Goal: Task Accomplishment & Management: Complete application form

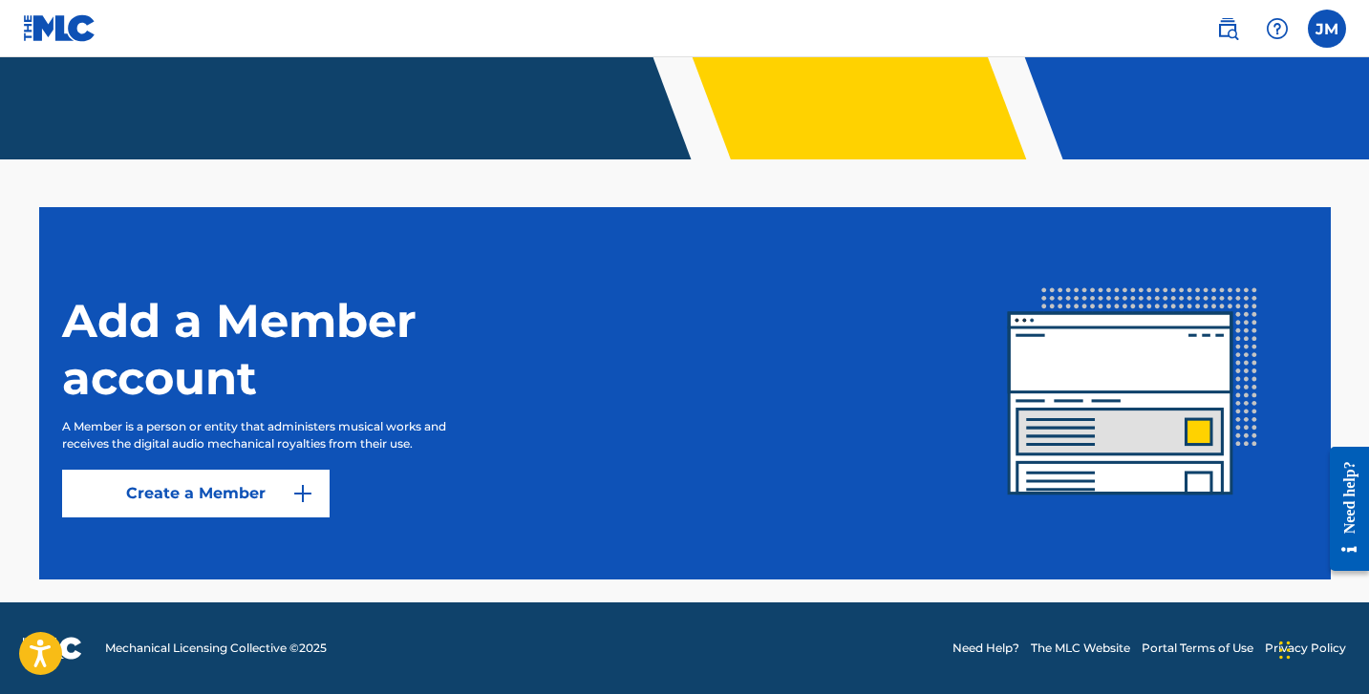
scroll to position [366, 0]
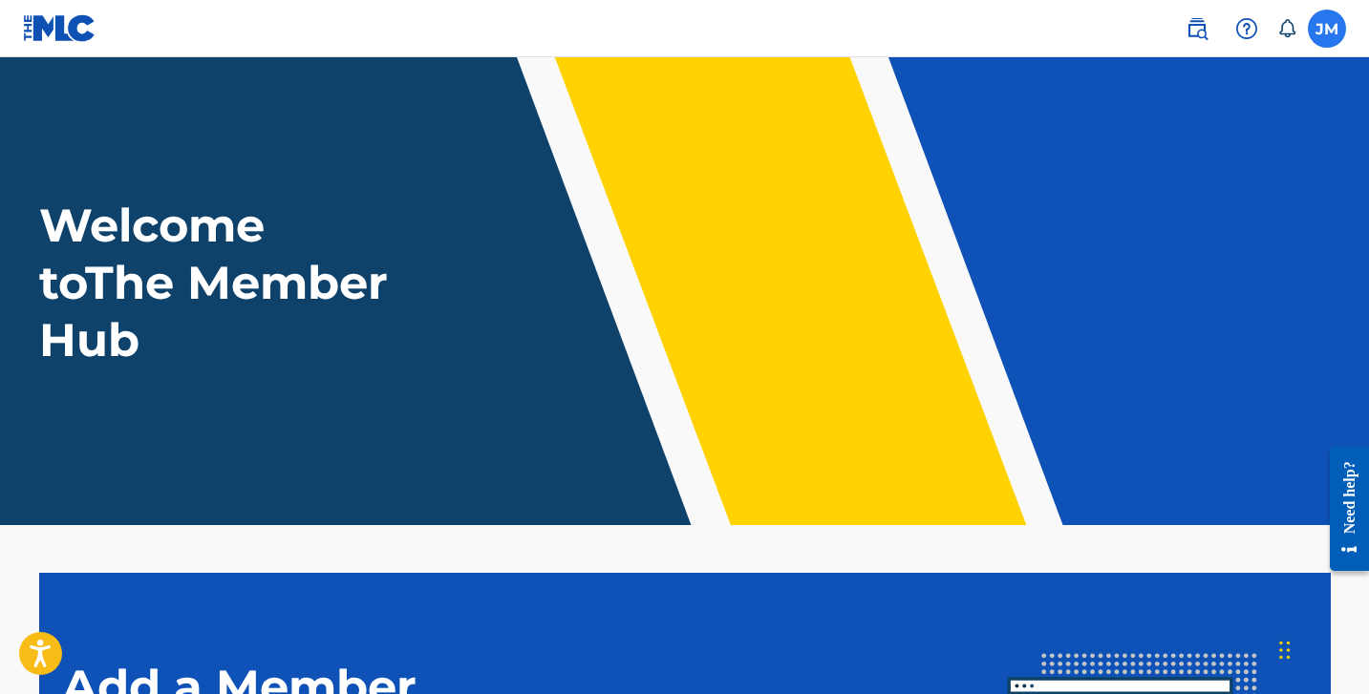
click at [1330, 36] on label at bounding box center [1327, 29] width 38 height 38
click at [1327, 29] on input "JM Jorge Macosso jagentkliss@gmail.com Notification Preferences Profile Log out" at bounding box center [1327, 29] width 0 height 0
click at [696, 275] on div "Welcome to The Member Hub" at bounding box center [684, 283] width 1337 height 172
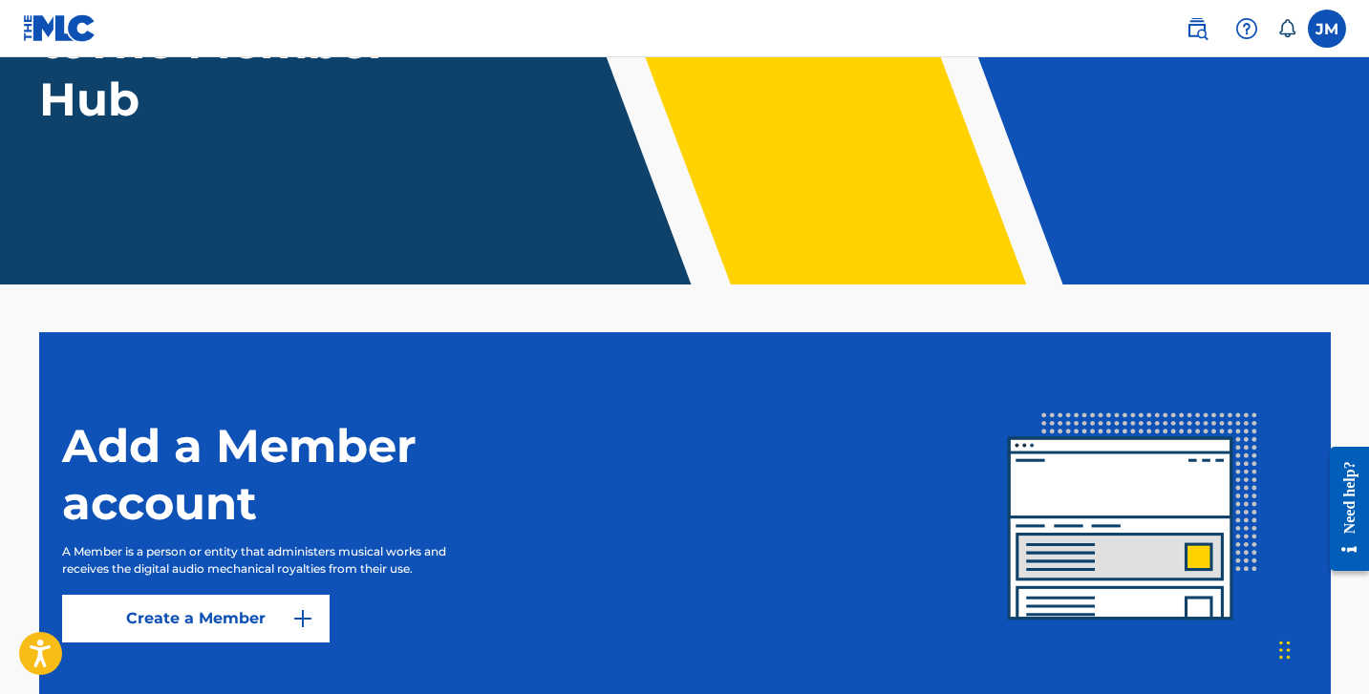
scroll to position [366, 0]
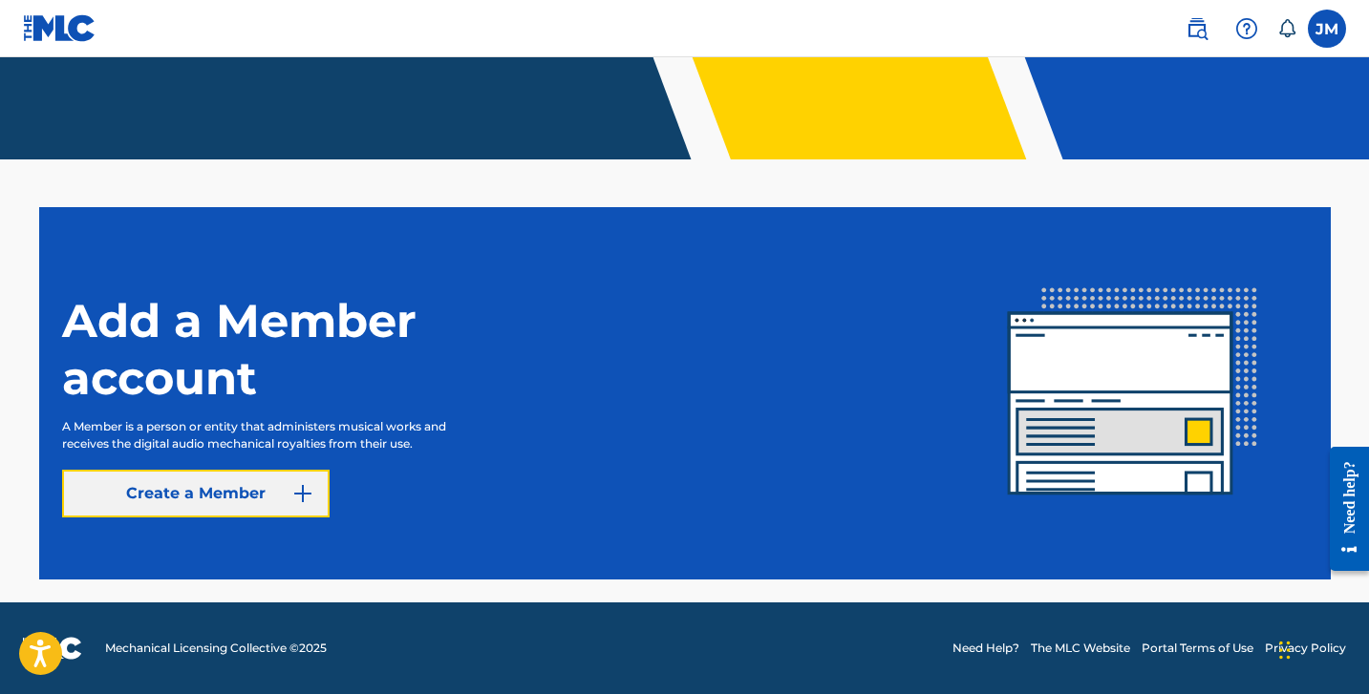
click at [259, 506] on link "Create a Member" at bounding box center [195, 494] width 267 height 48
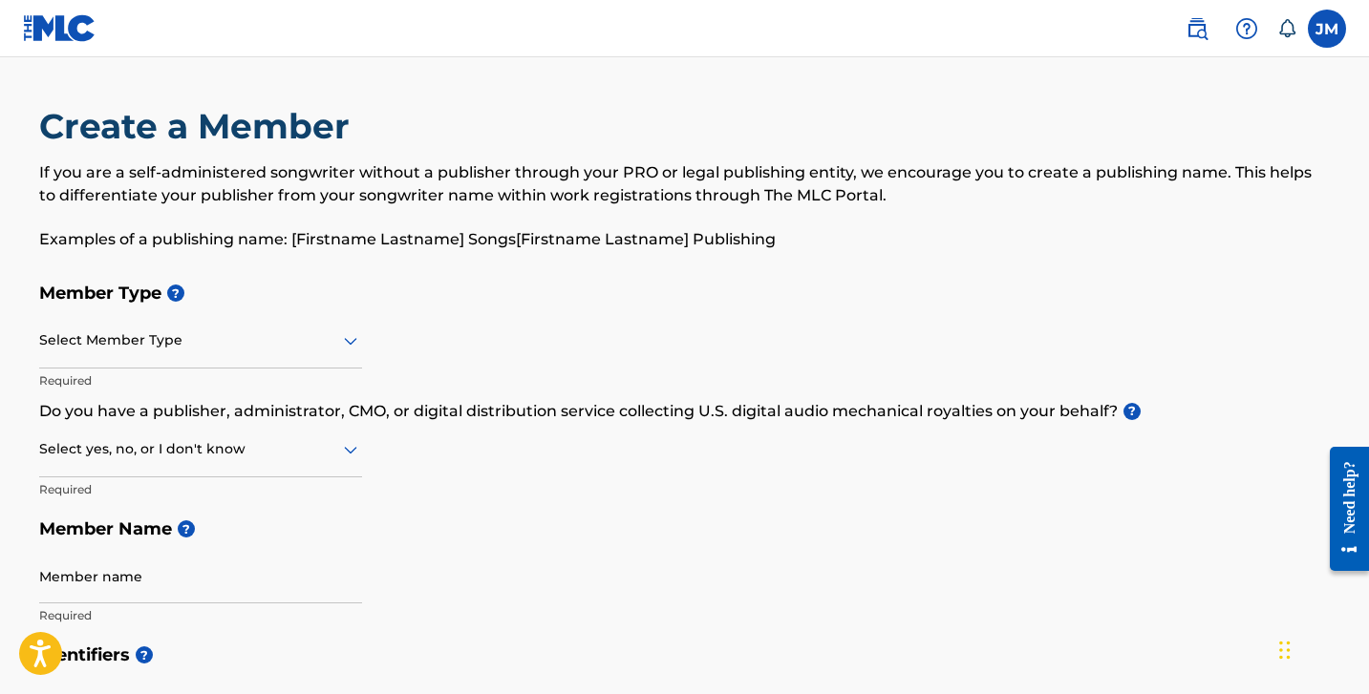
click at [343, 351] on icon at bounding box center [350, 341] width 23 height 23
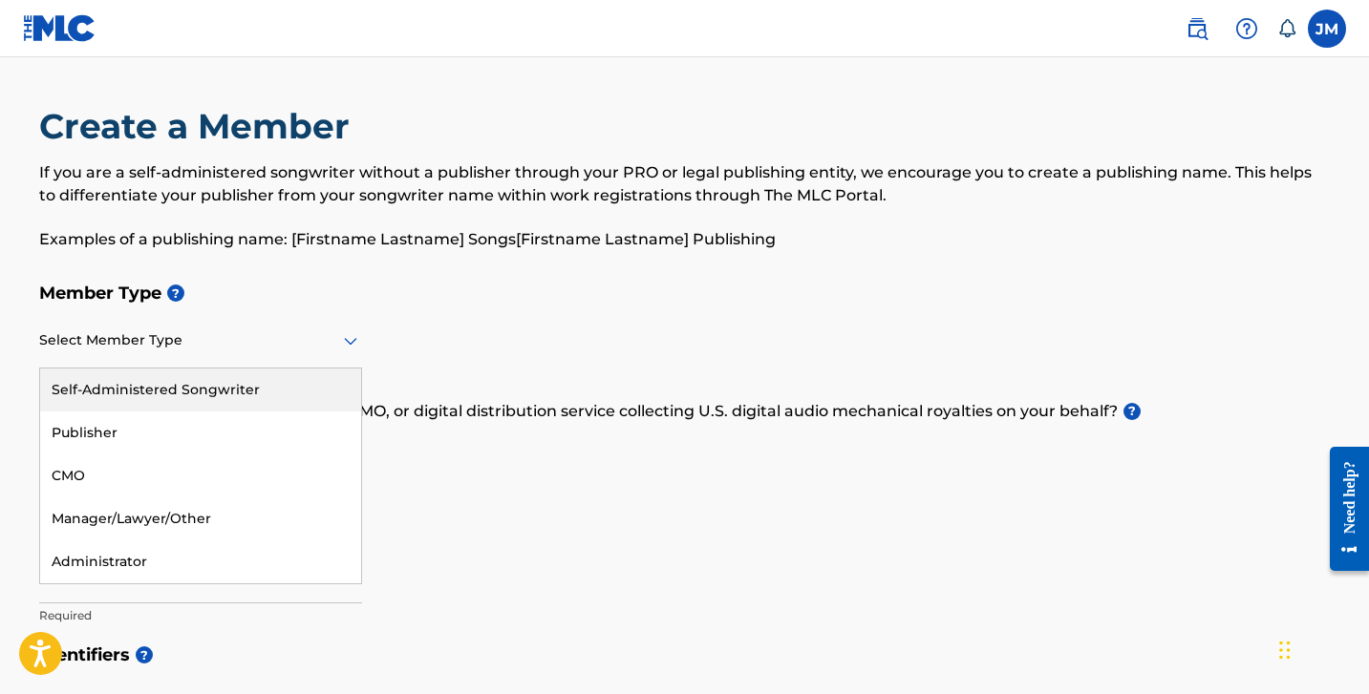
click at [520, 325] on div "Member Type ? Self-Administered Songwriter, 1 of 5. 5 results available. Use Up…" at bounding box center [684, 454] width 1291 height 362
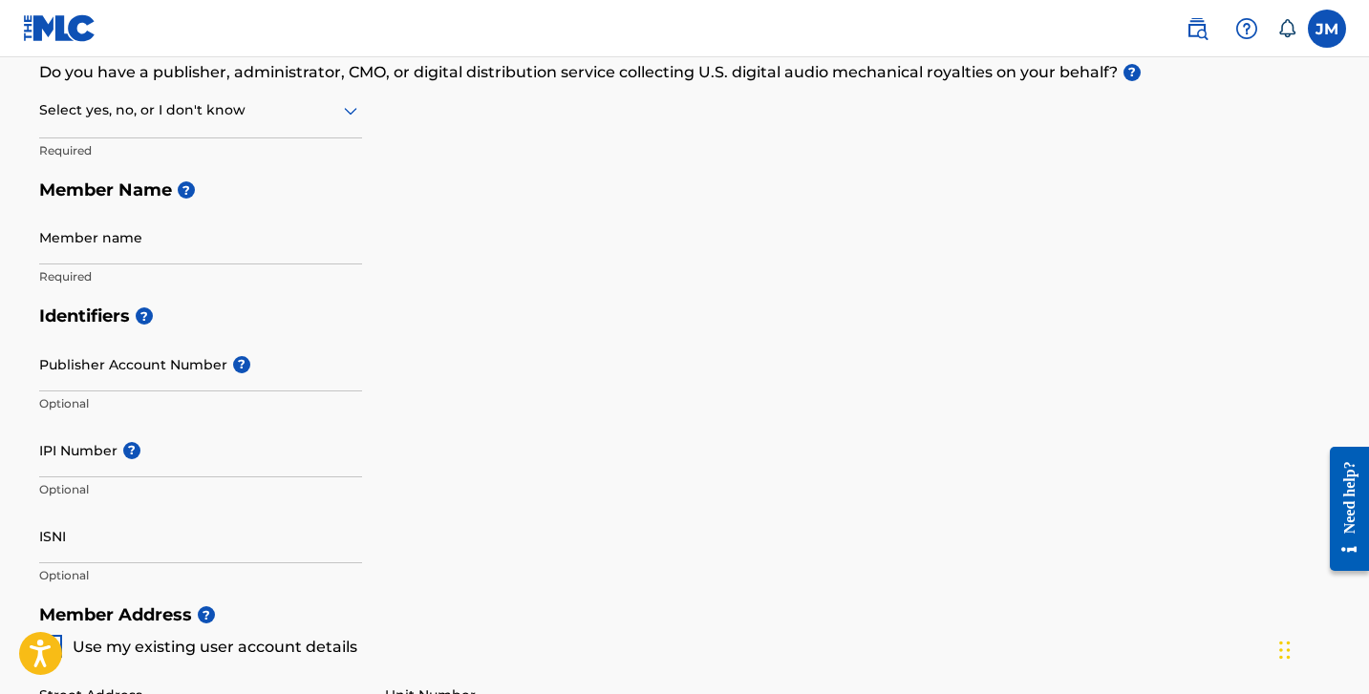
scroll to position [138, 0]
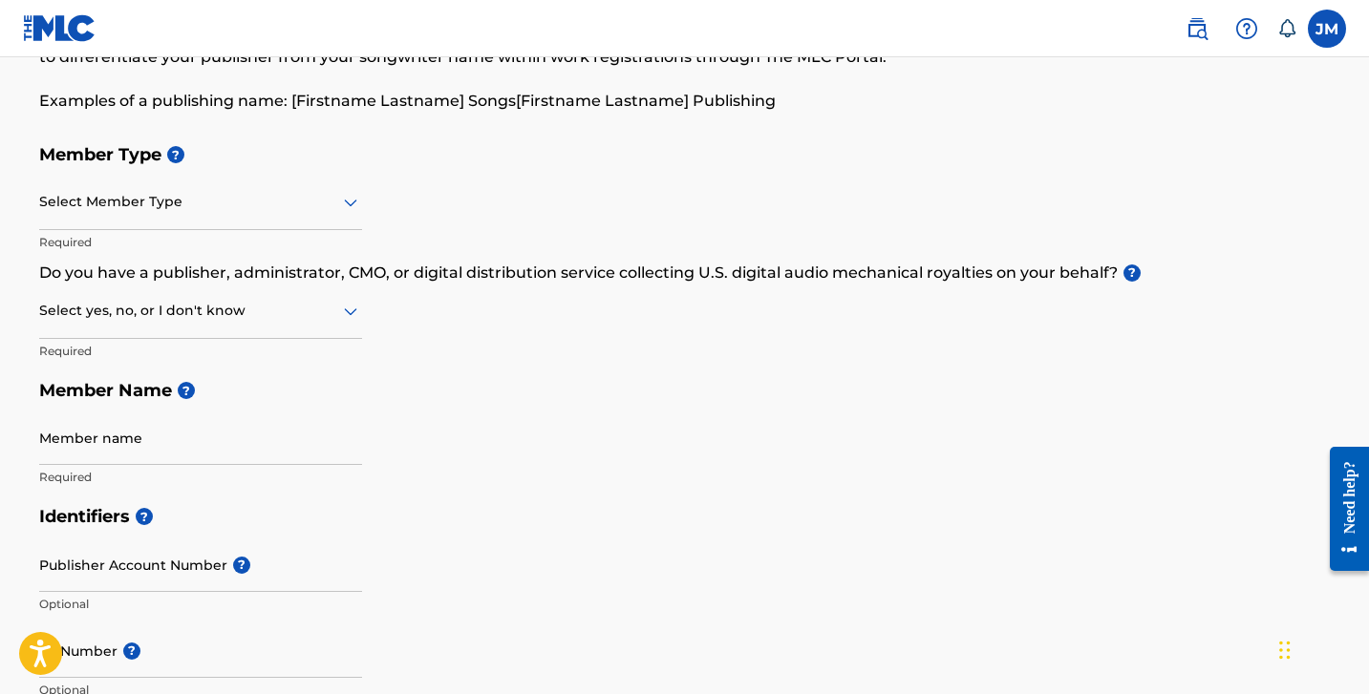
click at [72, 36] on img at bounding box center [60, 28] width 74 height 28
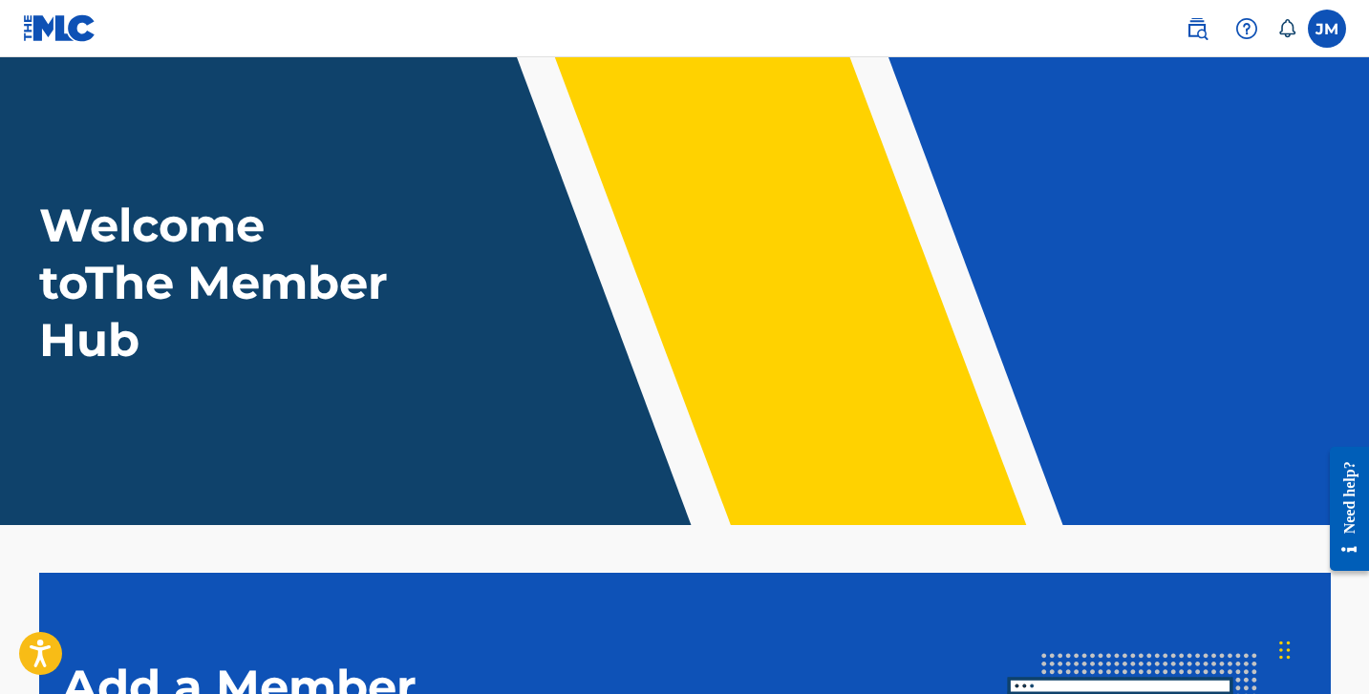
click at [1287, 26] on icon at bounding box center [1286, 28] width 19 height 19
